Goal: Navigation & Orientation: Go to known website

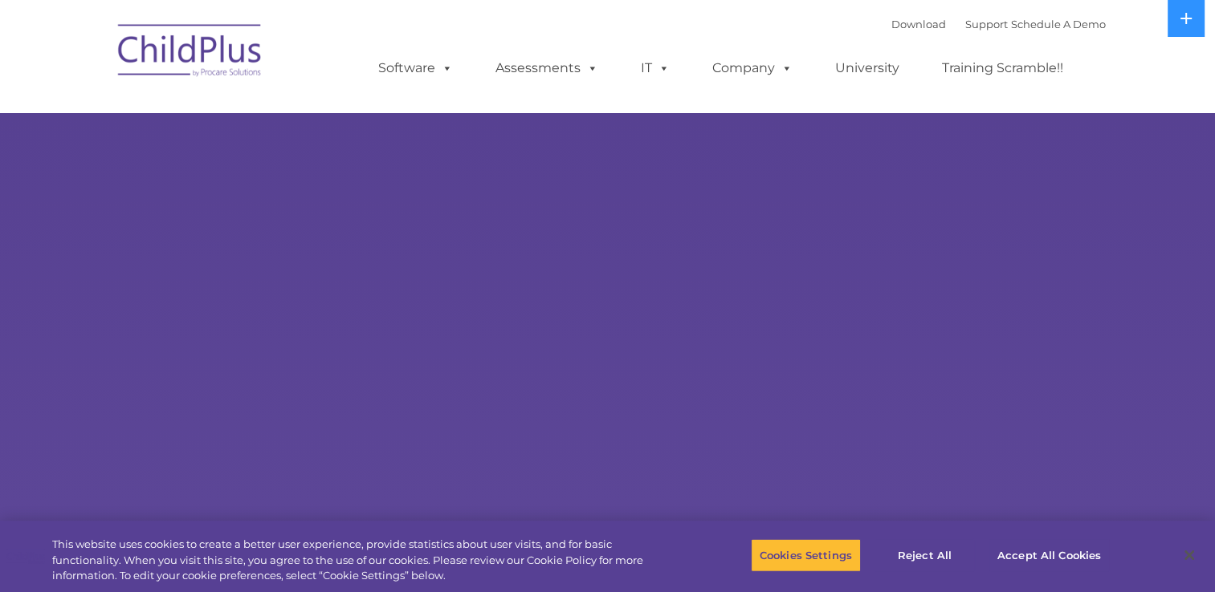
select select "MEDIUM"
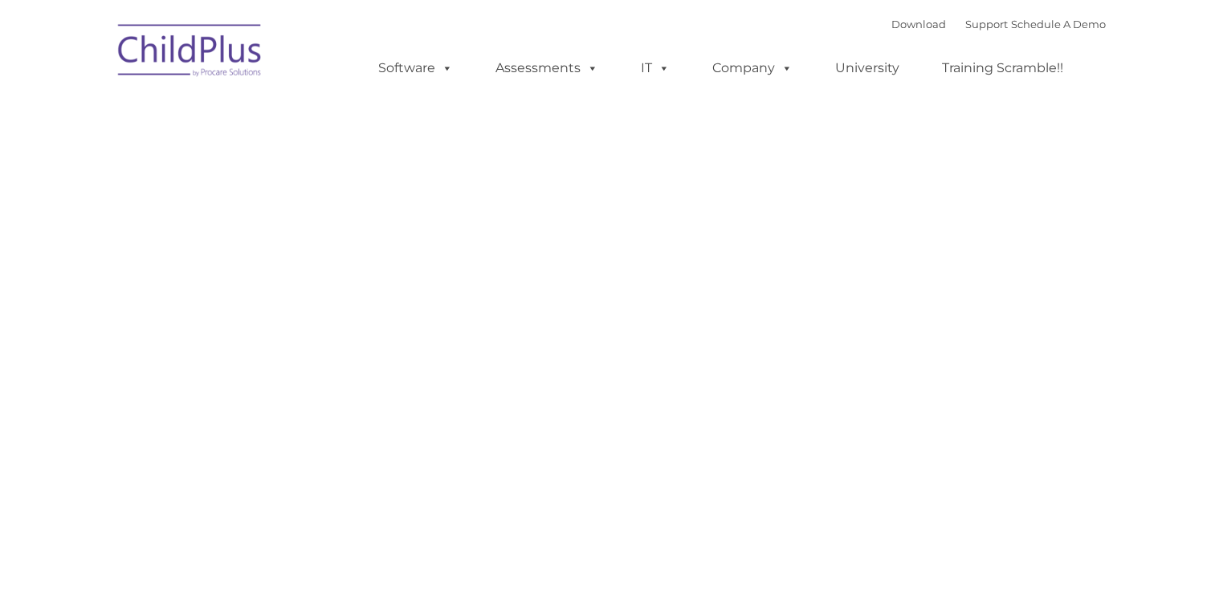
type input ""
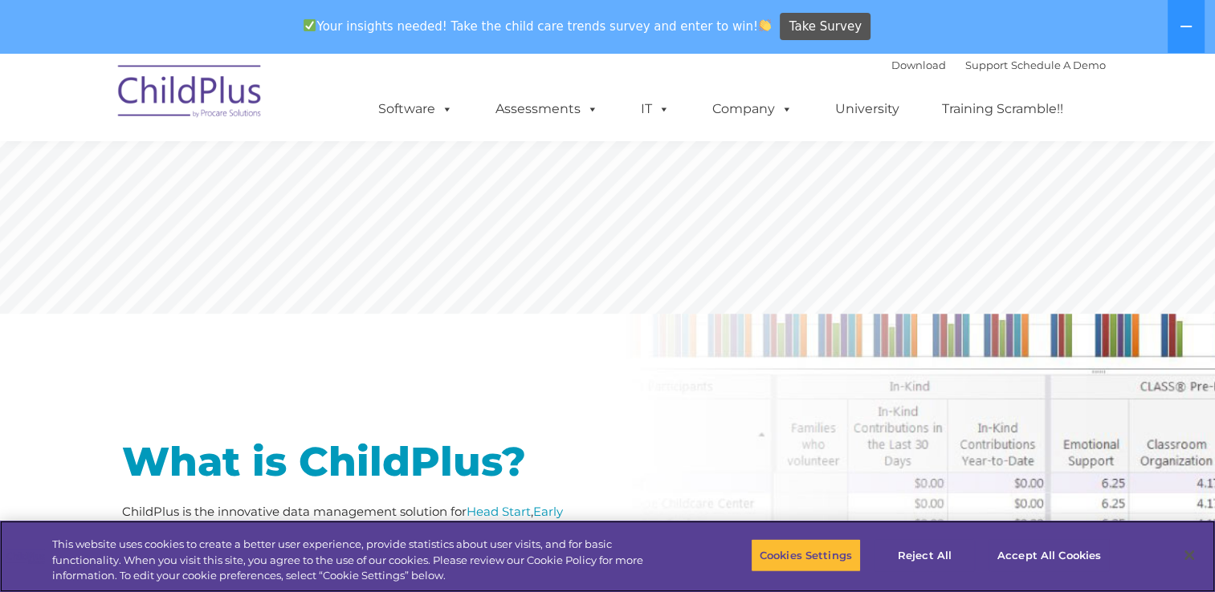
scroll to position [1036, 0]
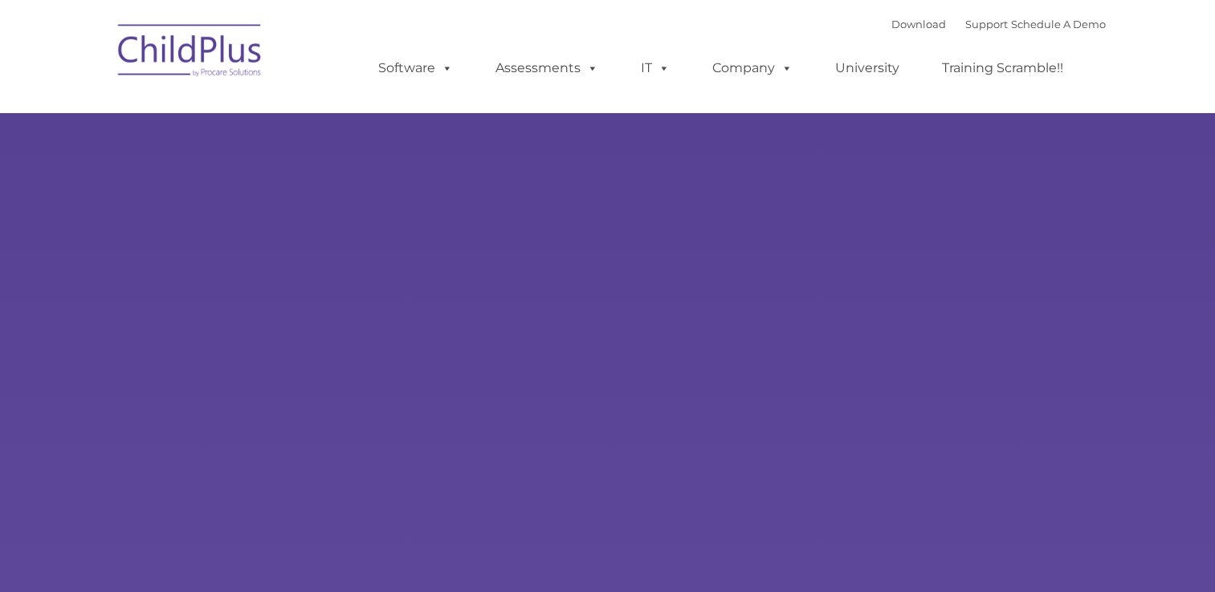
type input ""
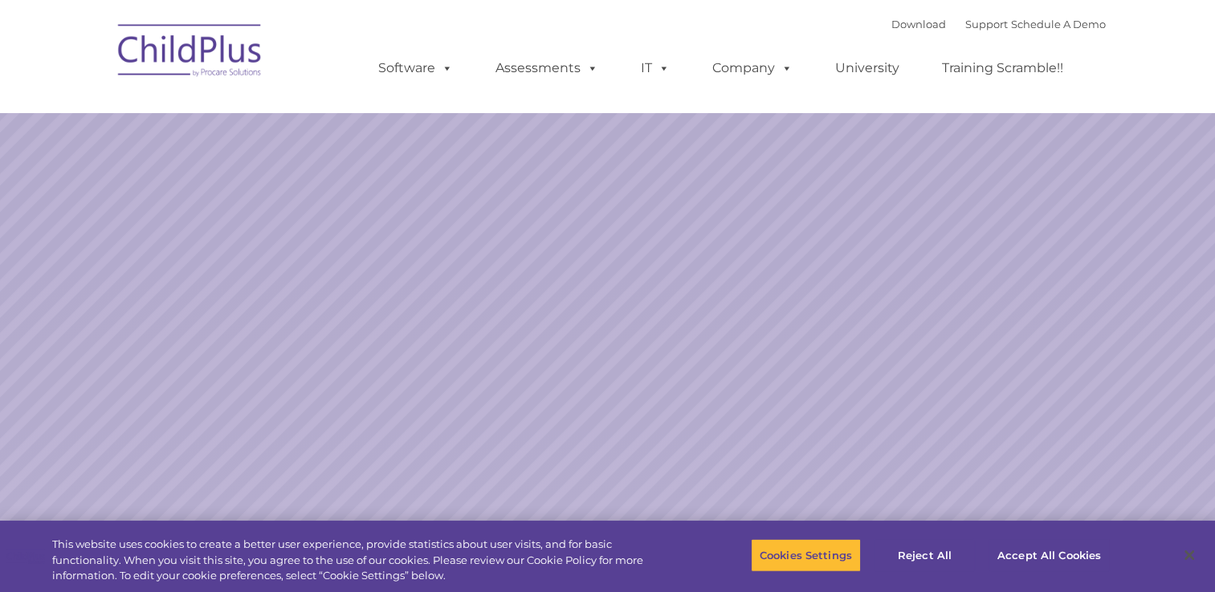
select select "MEDIUM"
